Goal: Task Accomplishment & Management: Manage account settings

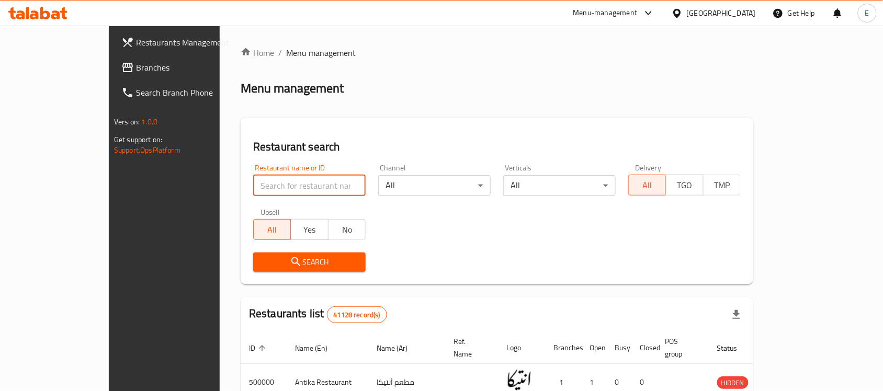
click at [284, 191] on input "search" at bounding box center [309, 185] width 112 height 21
click at [136, 68] on span "Branches" at bounding box center [192, 67] width 112 height 13
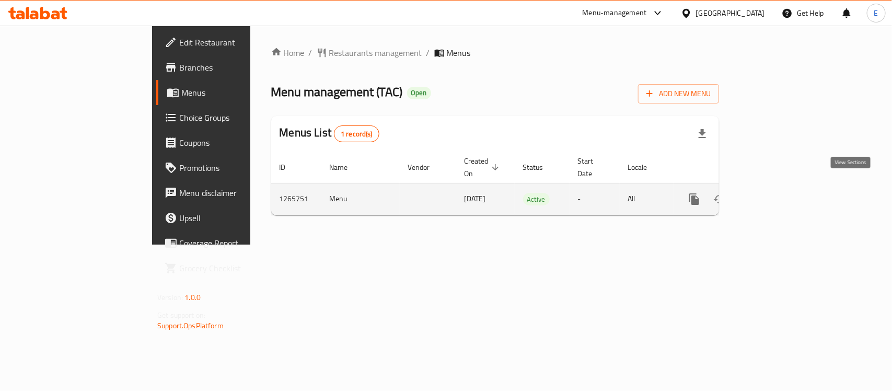
click at [776, 193] on icon "enhanced table" at bounding box center [770, 199] width 13 height 13
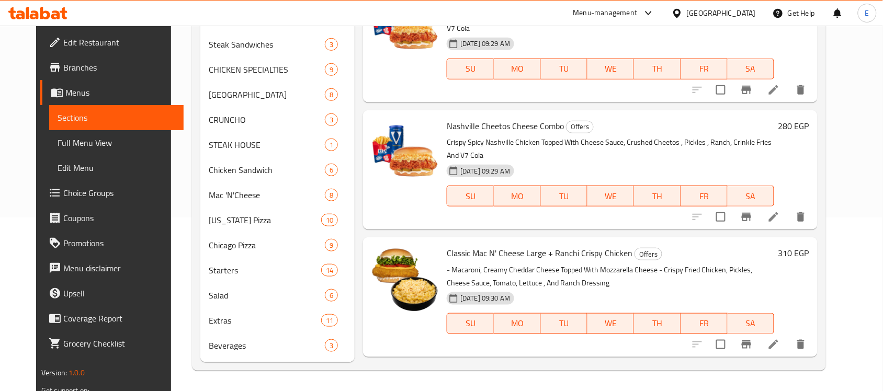
scroll to position [446, 0]
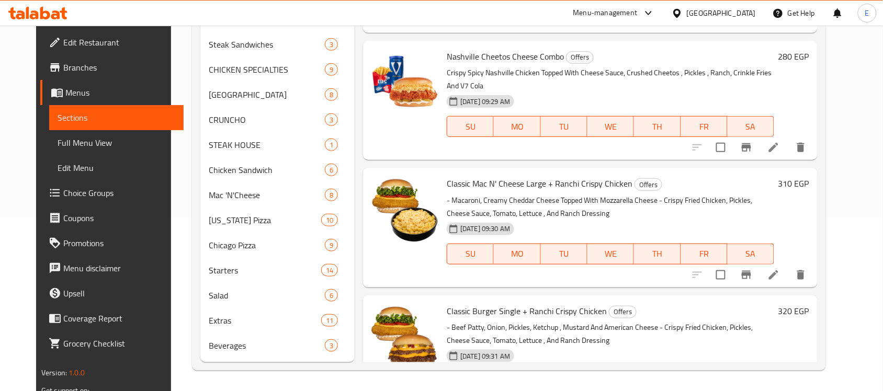
drag, startPoint x: 490, startPoint y: 176, endPoint x: 526, endPoint y: 178, distance: 36.2
click at [526, 219] on div "18-09-2025 09:30 AM" at bounding box center [484, 229] width 84 height 21
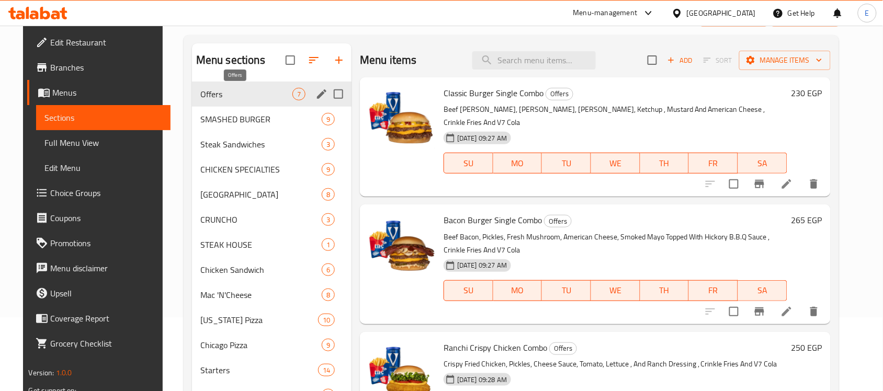
scroll to position [0, 0]
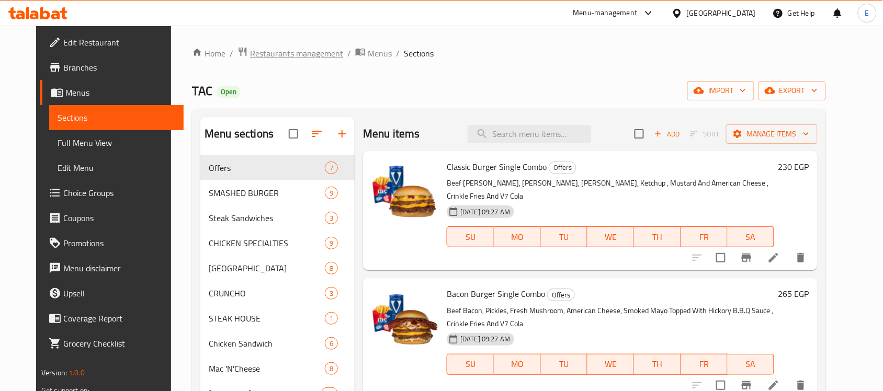
click at [276, 59] on span "Restaurants management" at bounding box center [296, 53] width 93 height 13
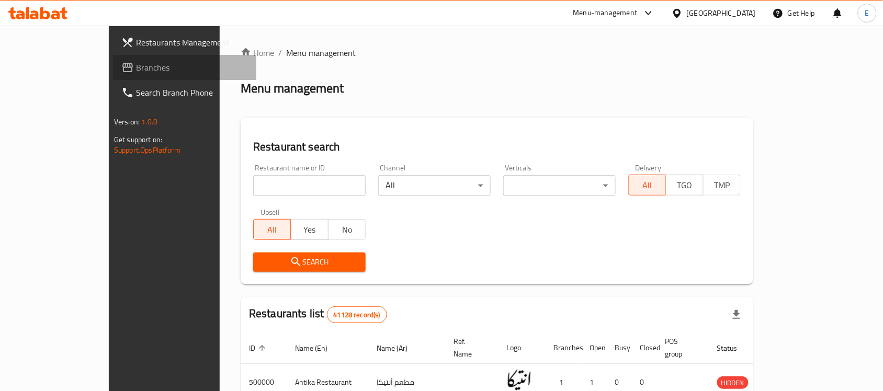
click at [136, 63] on span "Branches" at bounding box center [192, 67] width 112 height 13
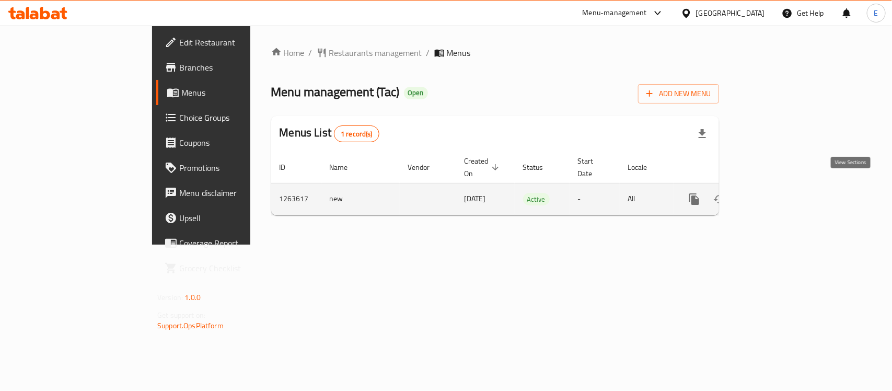
click at [776, 193] on icon "enhanced table" at bounding box center [770, 199] width 13 height 13
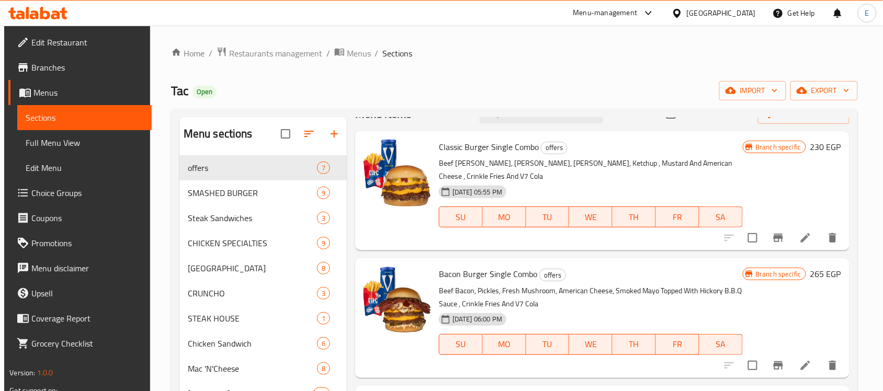
scroll to position [21, 0]
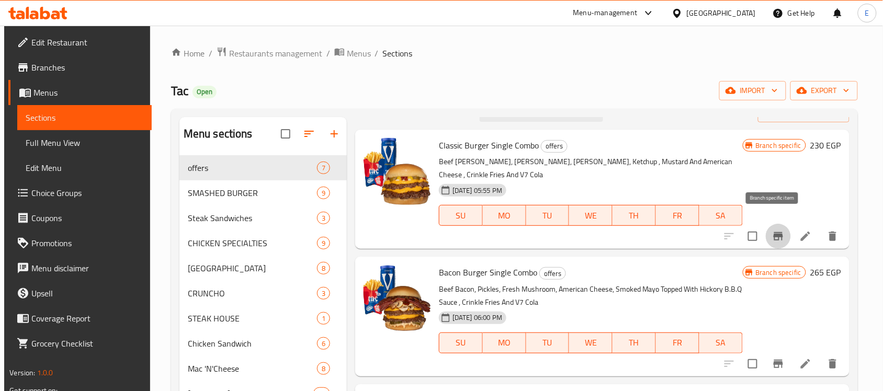
click at [772, 230] on icon "Branch-specific-item" at bounding box center [778, 236] width 13 height 13
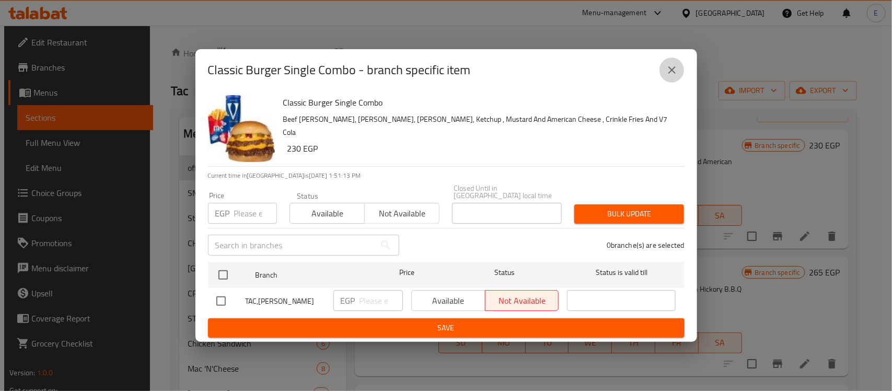
click at [673, 73] on icon "close" at bounding box center [672, 69] width 7 height 7
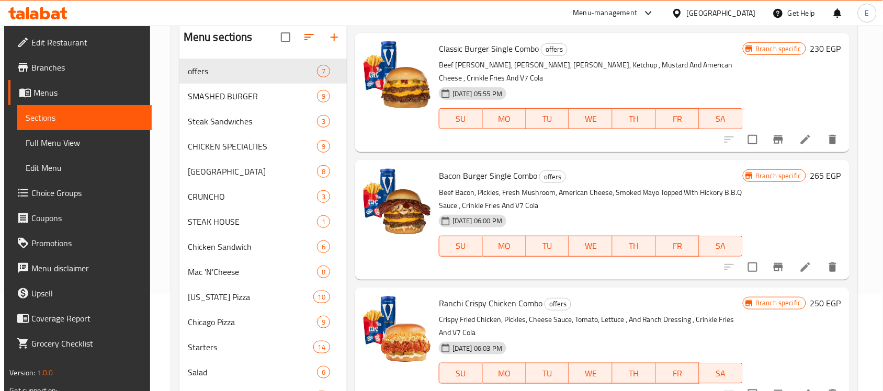
scroll to position [0, 0]
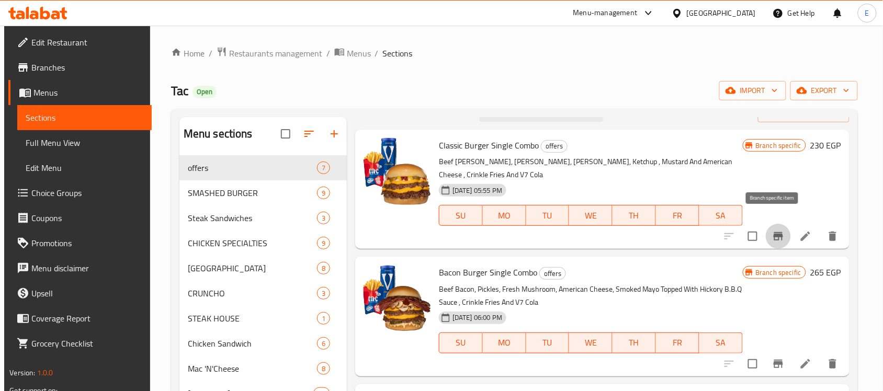
click at [775, 232] on icon "Branch-specific-item" at bounding box center [777, 236] width 9 height 8
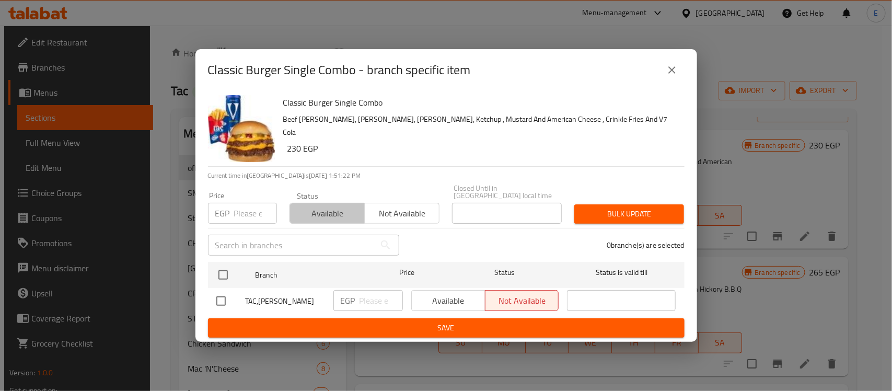
click at [329, 217] on button "Available" at bounding box center [327, 213] width 75 height 21
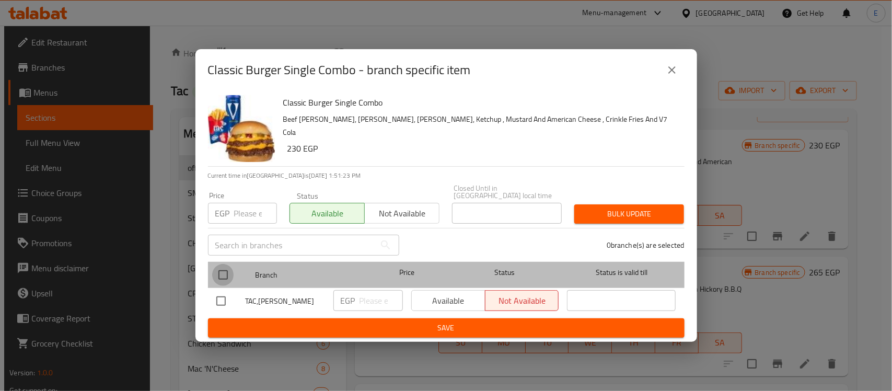
click at [218, 272] on input "checkbox" at bounding box center [223, 275] width 22 height 22
checkbox input "true"
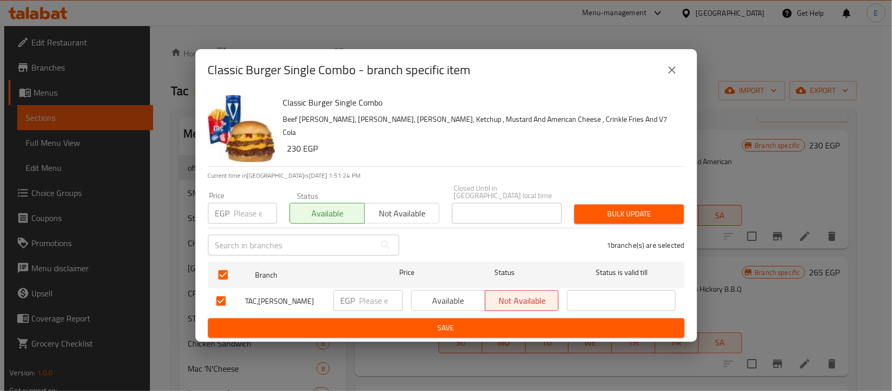
click at [605, 204] on button "Bulk update" at bounding box center [630, 213] width 110 height 19
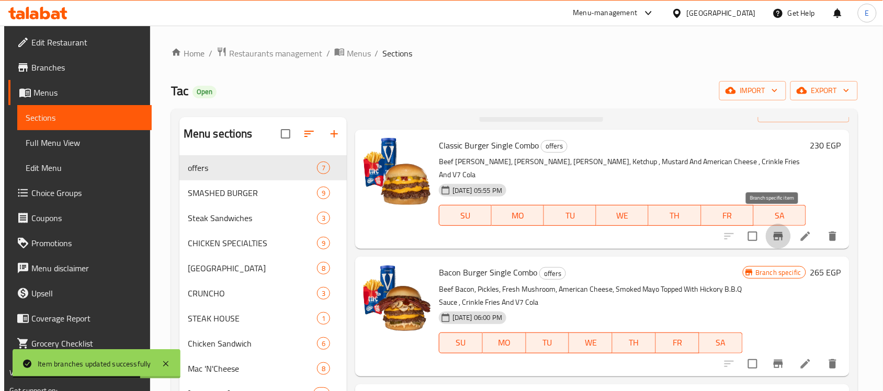
click at [775, 232] on button "Branch-specific-item" at bounding box center [777, 236] width 25 height 25
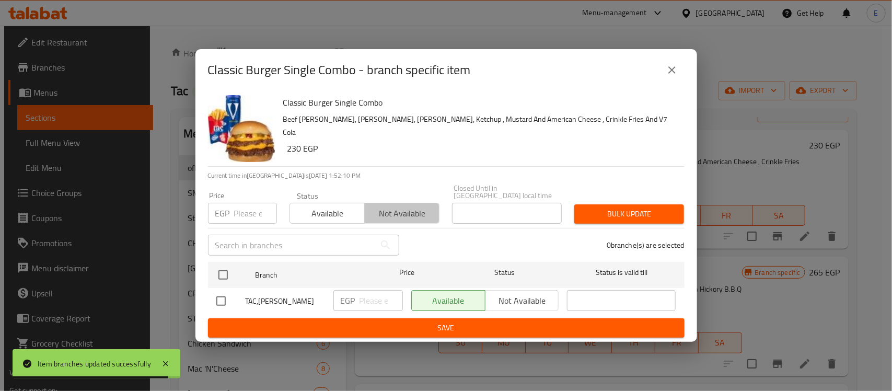
click at [392, 215] on span "Not available" at bounding box center [402, 213] width 66 height 15
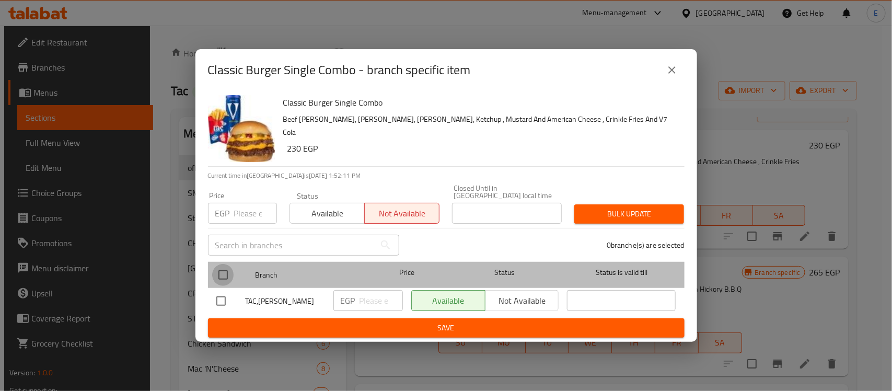
click at [221, 267] on input "checkbox" at bounding box center [223, 275] width 22 height 22
checkbox input "true"
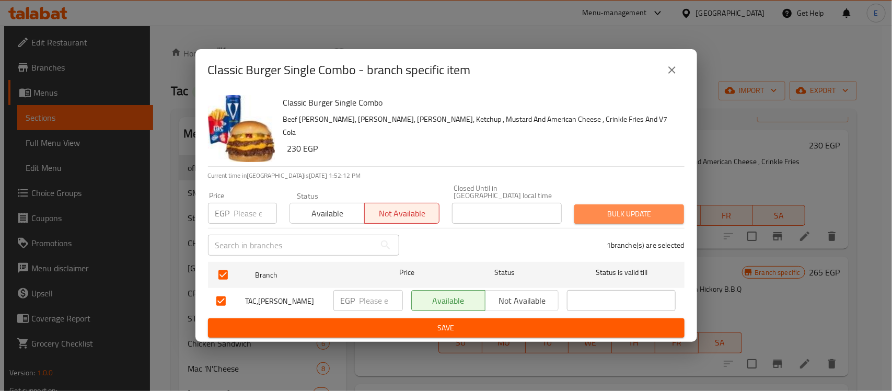
click at [616, 208] on span "Bulk update" at bounding box center [629, 214] width 93 height 13
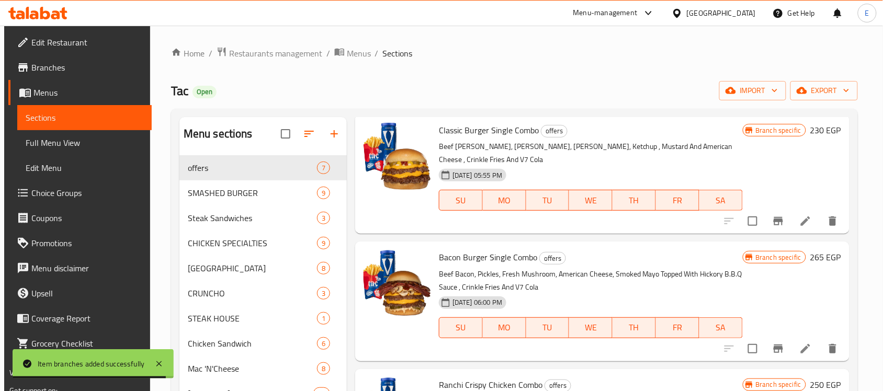
scroll to position [37, 0]
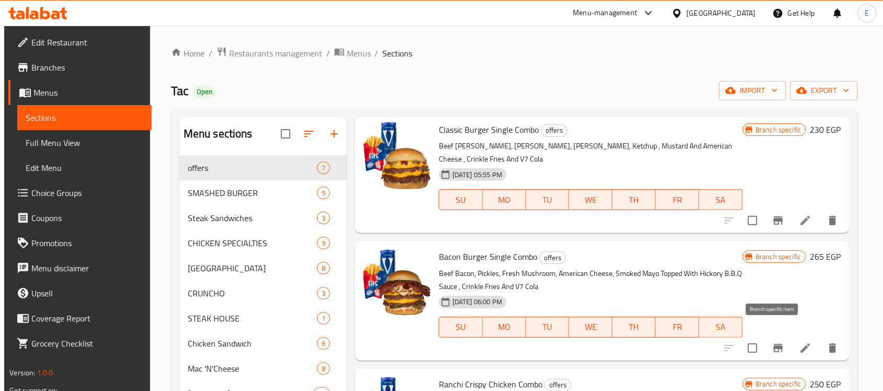
click at [773, 342] on icon "Branch-specific-item" at bounding box center [778, 348] width 13 height 13
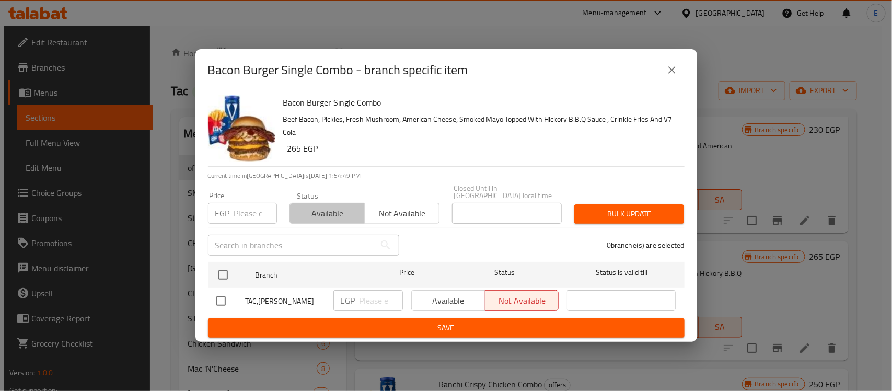
click at [335, 212] on span "Available" at bounding box center [327, 213] width 66 height 15
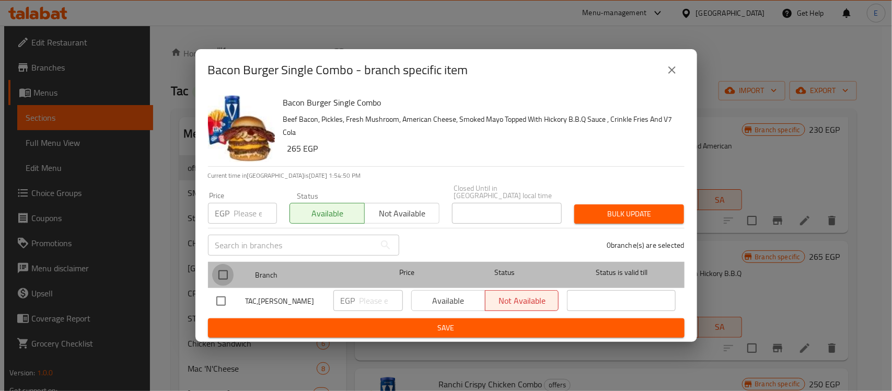
click at [223, 270] on input "checkbox" at bounding box center [223, 275] width 22 height 22
checkbox input "true"
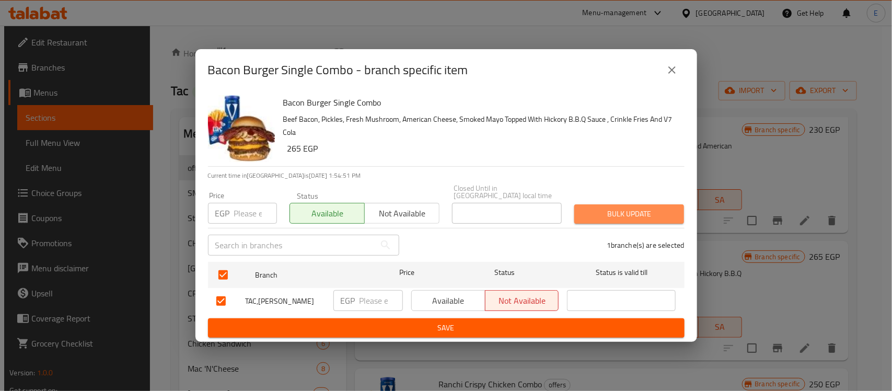
click at [621, 208] on span "Bulk update" at bounding box center [629, 214] width 93 height 13
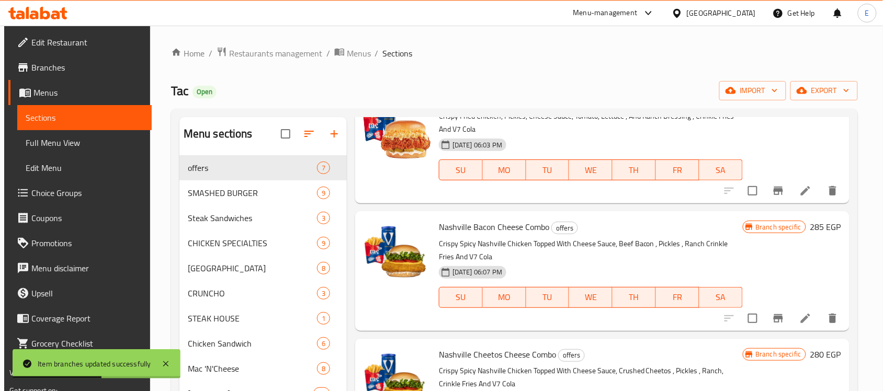
scroll to position [322, 0]
click at [772, 312] on icon "Branch-specific-item" at bounding box center [778, 318] width 13 height 13
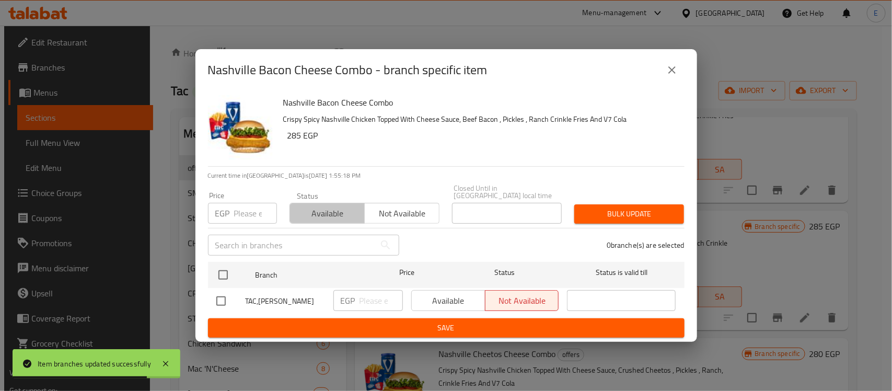
click at [332, 213] on span "Available" at bounding box center [327, 213] width 66 height 15
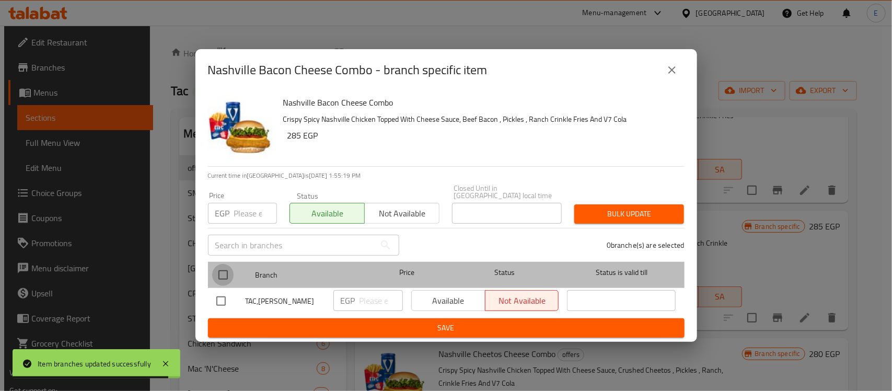
click at [219, 271] on input "checkbox" at bounding box center [223, 275] width 22 height 22
checkbox input "true"
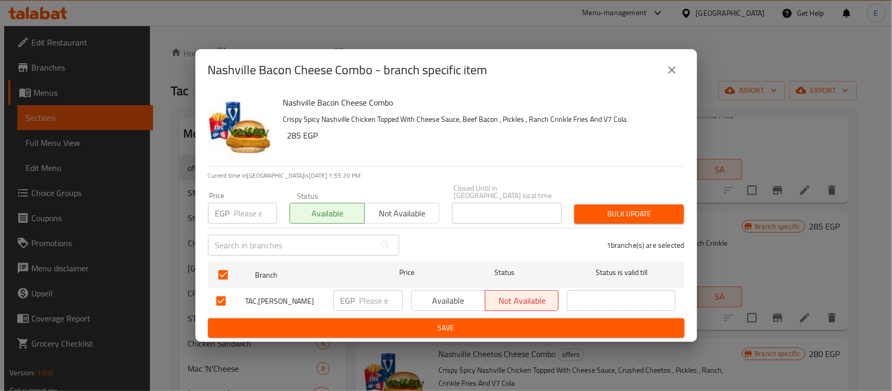
click at [620, 208] on span "Bulk update" at bounding box center [629, 214] width 93 height 13
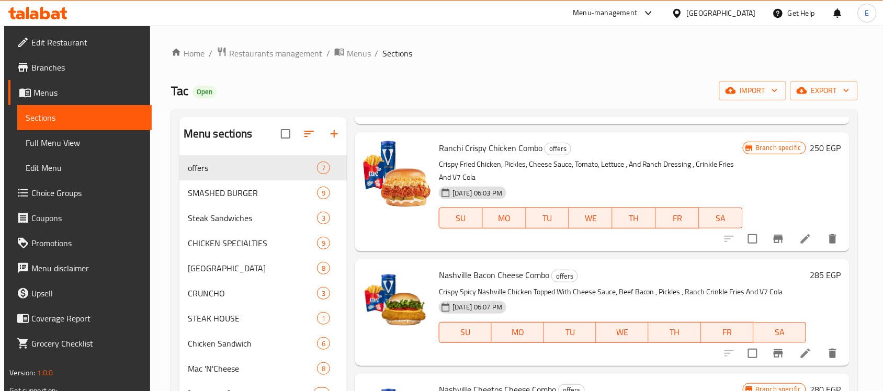
scroll to position [276, 0]
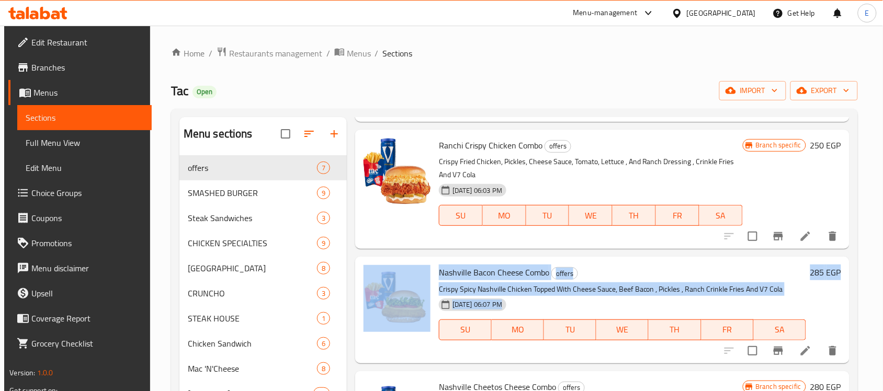
drag, startPoint x: 873, startPoint y: 179, endPoint x: 879, endPoint y: 239, distance: 60.9
click at [878, 239] on div "Home / Restaurants management / Menus / Sections Tac Open import export Menu se…" at bounding box center [514, 296] width 728 height 540
click at [872, 223] on div "Home / Restaurants management / Menus / Sections Tac Open import export Menu se…" at bounding box center [514, 296] width 728 height 540
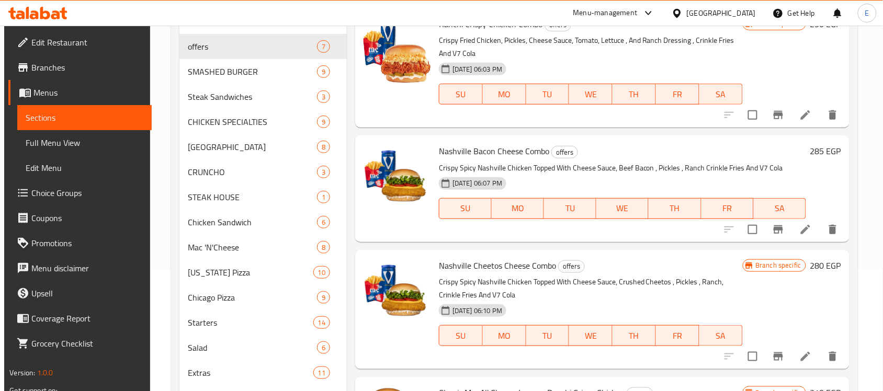
scroll to position [174, 0]
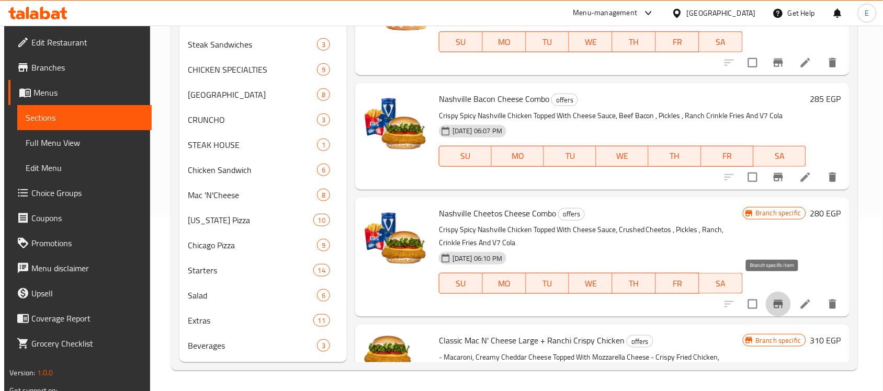
click at [773, 300] on icon "Branch-specific-item" at bounding box center [777, 304] width 9 height 8
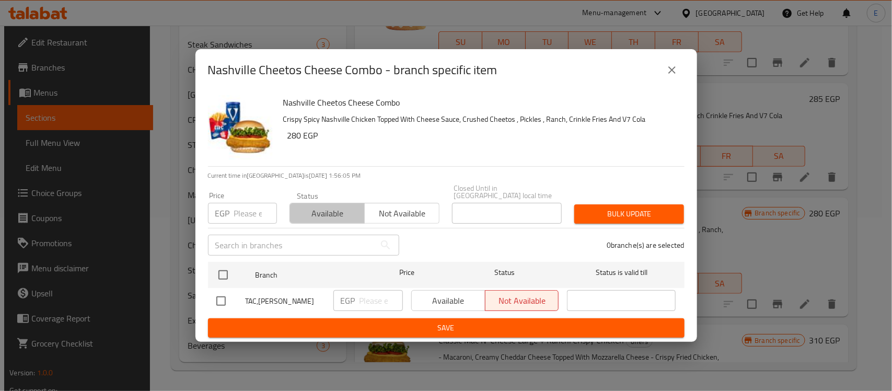
click at [344, 209] on span "Available" at bounding box center [327, 213] width 66 height 15
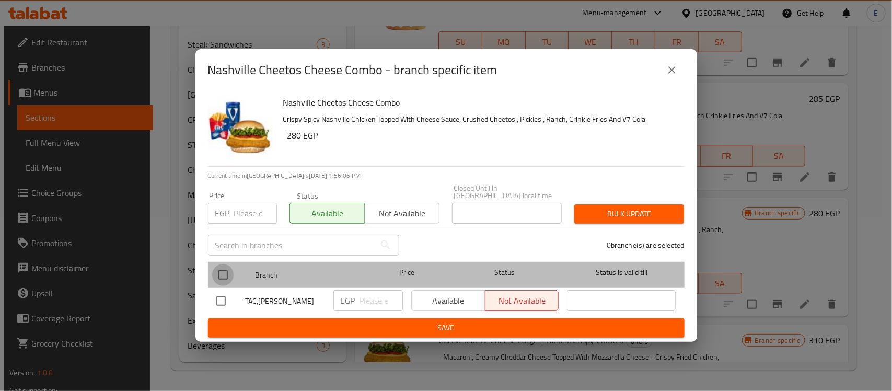
click at [226, 268] on input "checkbox" at bounding box center [223, 275] width 22 height 22
checkbox input "true"
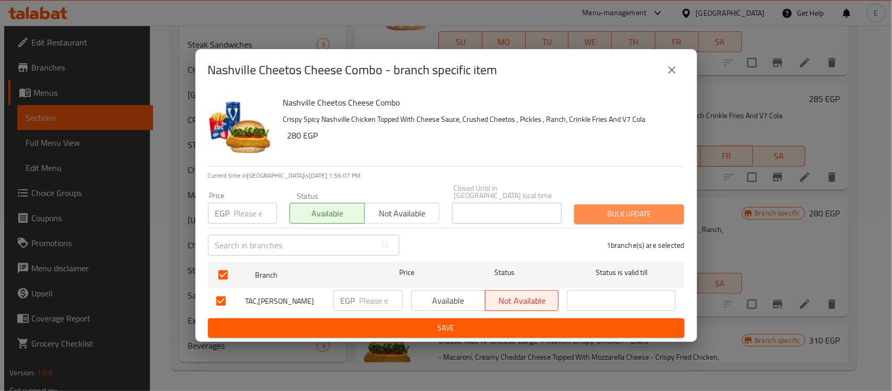
click at [605, 210] on span "Bulk update" at bounding box center [629, 214] width 93 height 13
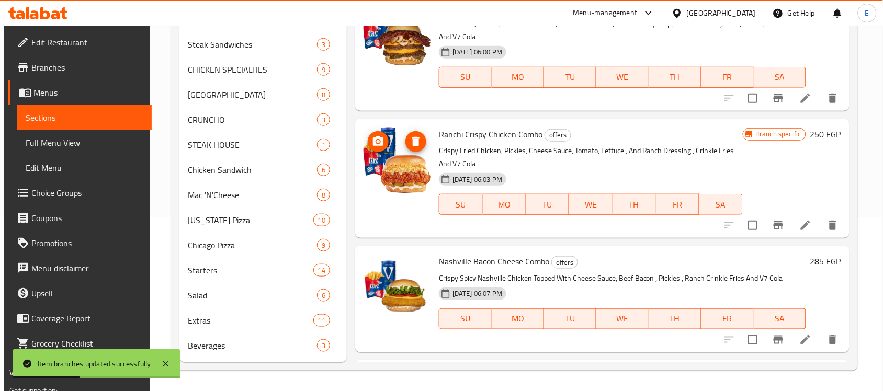
scroll to position [98, 0]
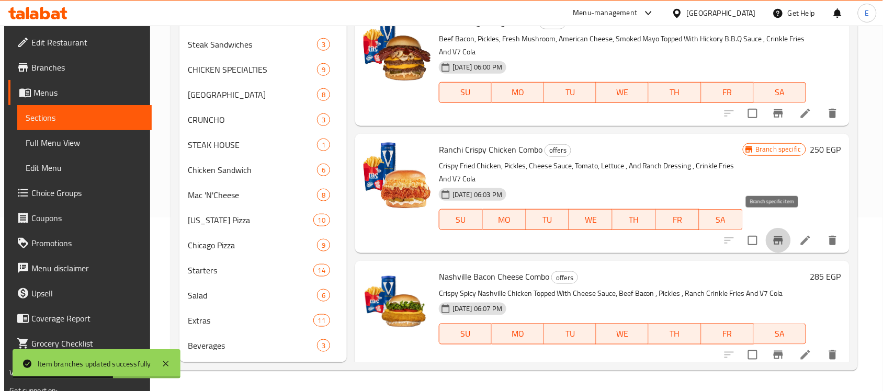
click at [783, 230] on button "Branch-specific-item" at bounding box center [777, 240] width 25 height 25
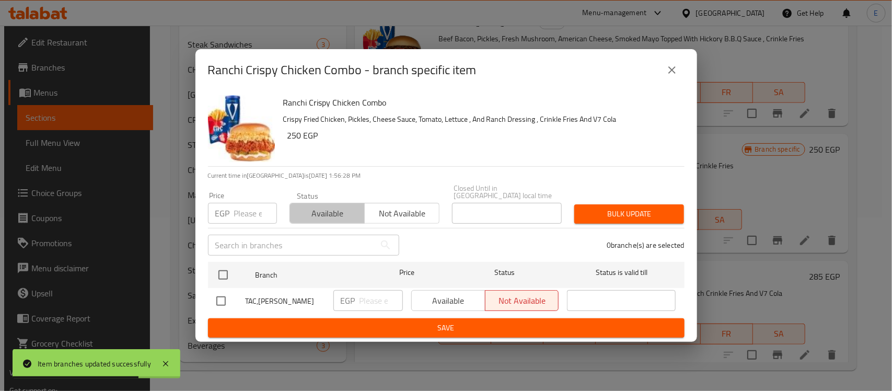
click at [328, 210] on span "Available" at bounding box center [327, 213] width 66 height 15
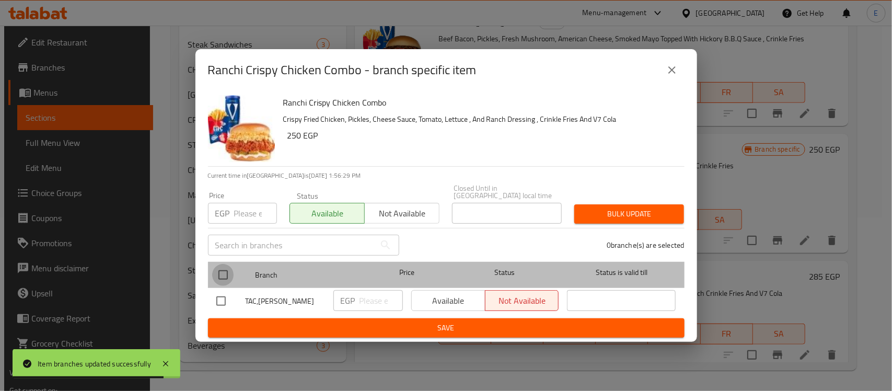
click at [217, 276] on input "checkbox" at bounding box center [223, 275] width 22 height 22
checkbox input "true"
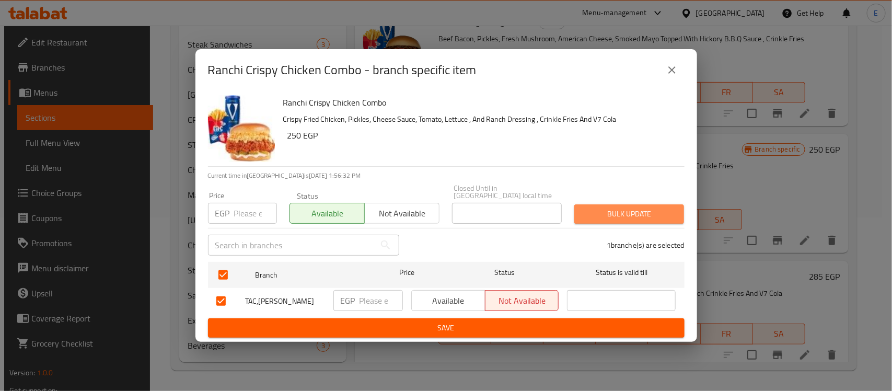
click at [612, 210] on span "Bulk update" at bounding box center [629, 214] width 93 height 13
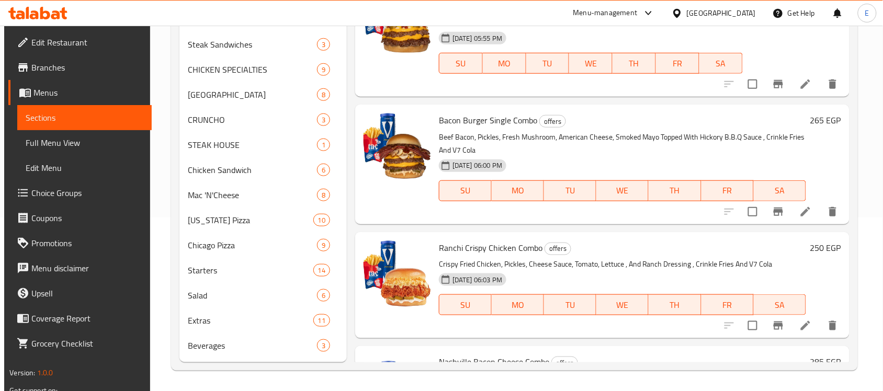
scroll to position [0, 0]
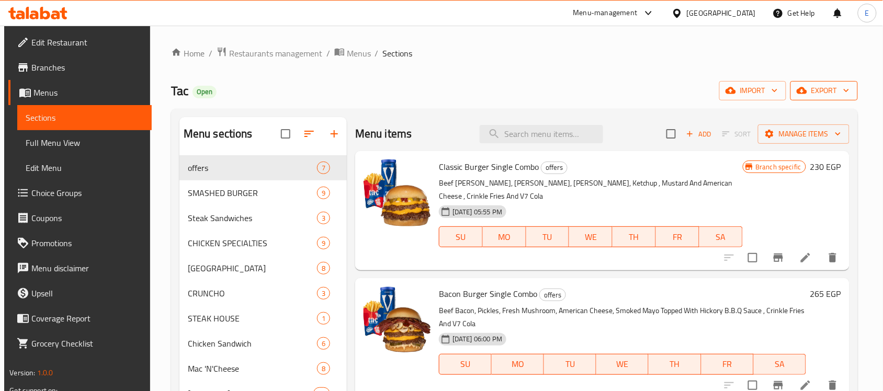
click at [805, 93] on icon "button" at bounding box center [801, 90] width 10 height 7
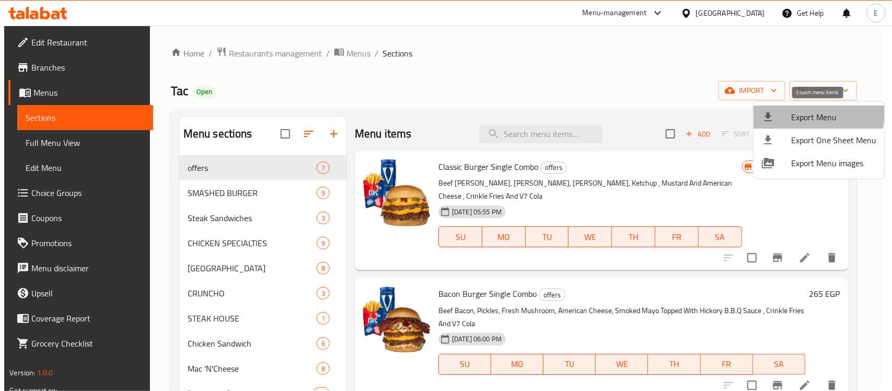
click at [795, 113] on span "Export Menu" at bounding box center [834, 117] width 85 height 13
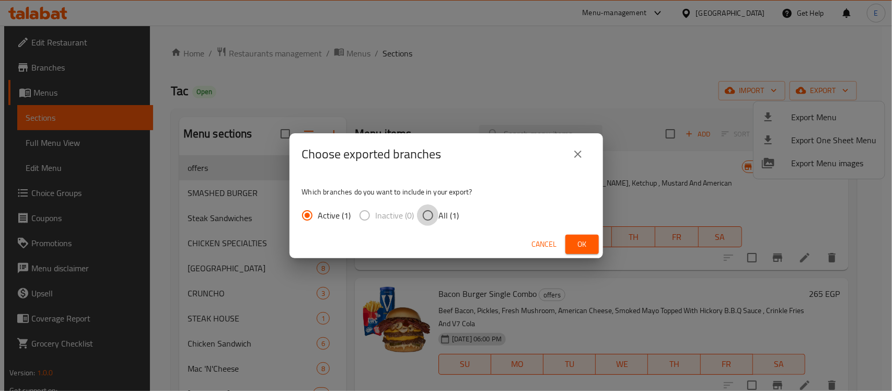
click at [427, 218] on input "All (1)" at bounding box center [428, 215] width 22 height 22
radio input "true"
click at [576, 243] on span "Ok" at bounding box center [582, 244] width 17 height 13
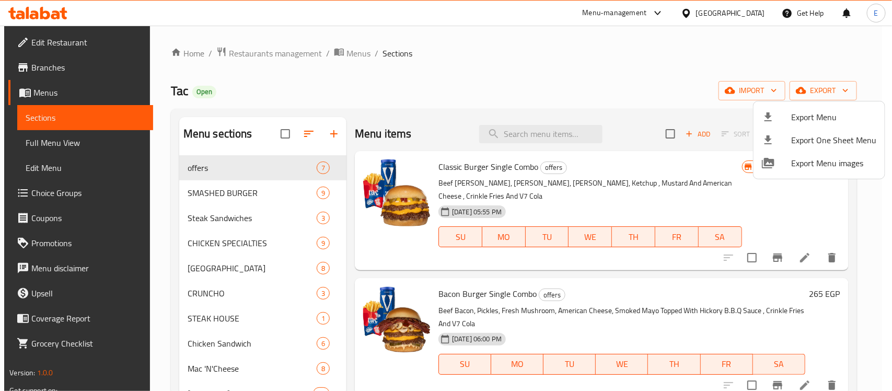
click at [642, 183] on div at bounding box center [446, 195] width 892 height 391
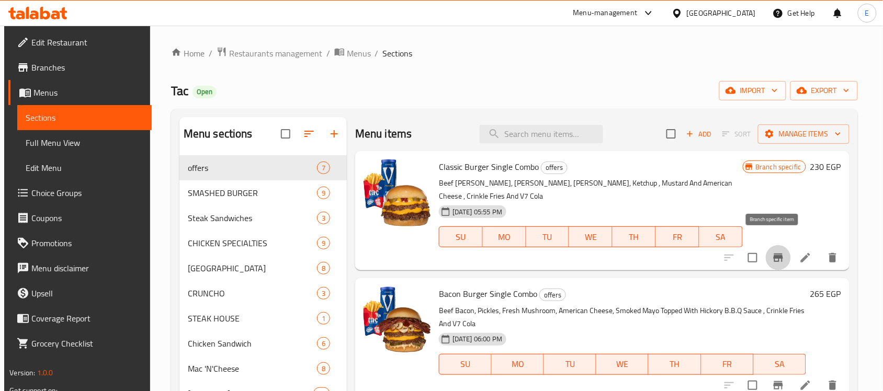
click at [775, 251] on icon "Branch-specific-item" at bounding box center [778, 257] width 13 height 13
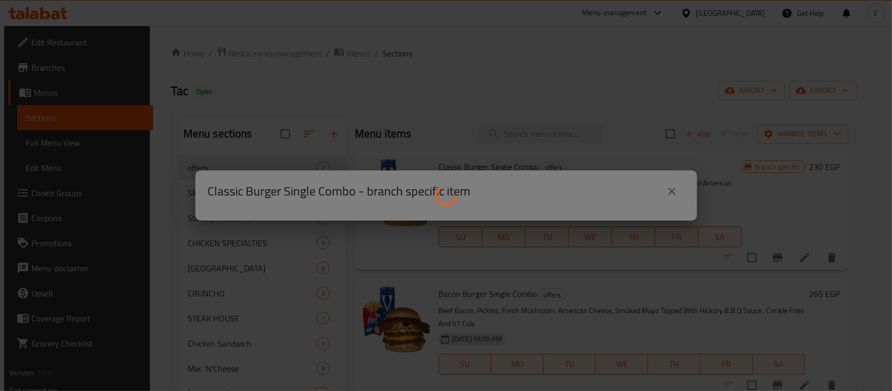
click at [397, 34] on div at bounding box center [446, 195] width 892 height 391
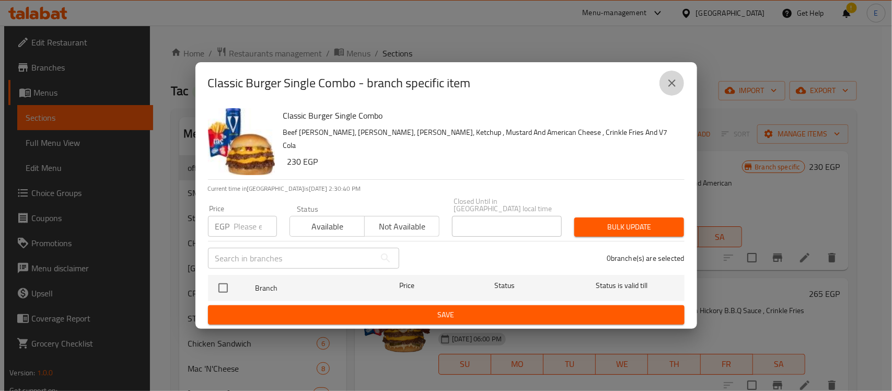
click at [669, 94] on button "close" at bounding box center [672, 83] width 25 height 25
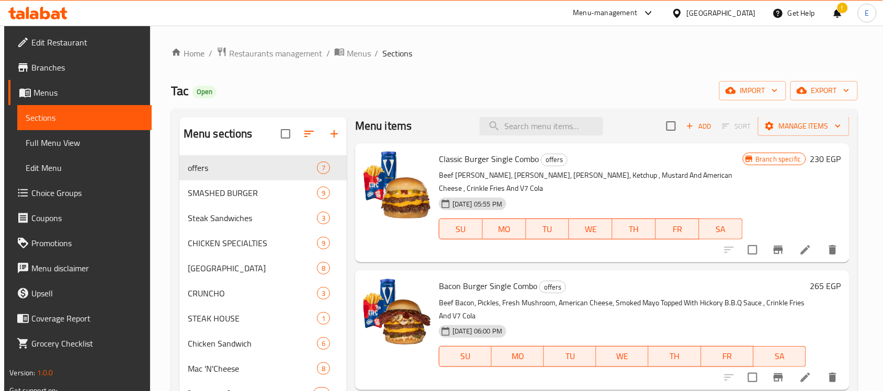
scroll to position [9, 0]
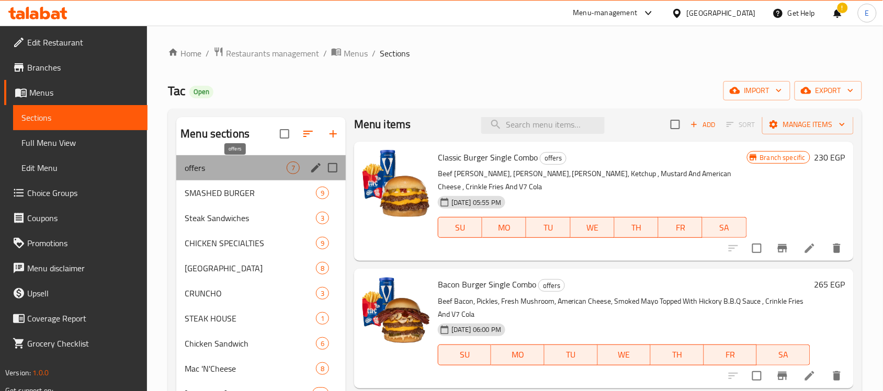
click at [247, 164] on span "offers" at bounding box center [236, 168] width 102 height 13
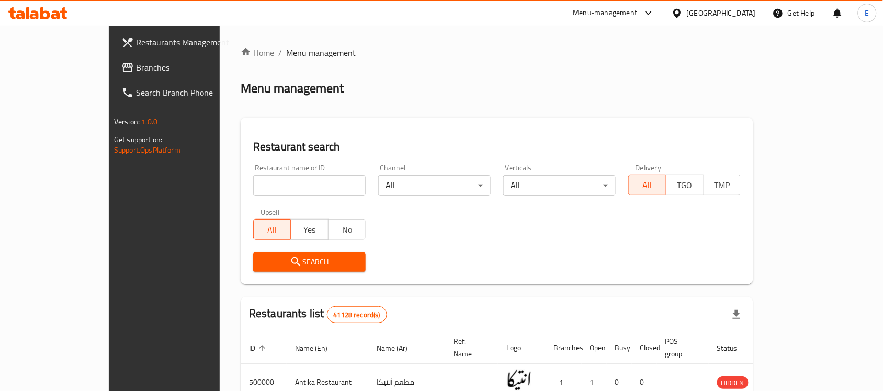
click at [622, 6] on div "Menu-management" at bounding box center [614, 13] width 98 height 25
click at [640, 6] on div "Menu-management" at bounding box center [614, 13] width 98 height 25
click at [655, 8] on icon at bounding box center [648, 13] width 13 height 13
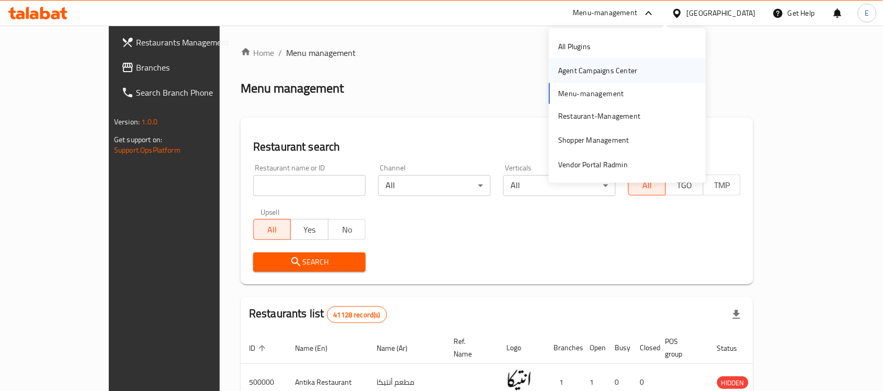
click at [573, 72] on div "Agent Campaigns Center" at bounding box center [597, 71] width 79 height 12
